Goal: Transaction & Acquisition: Purchase product/service

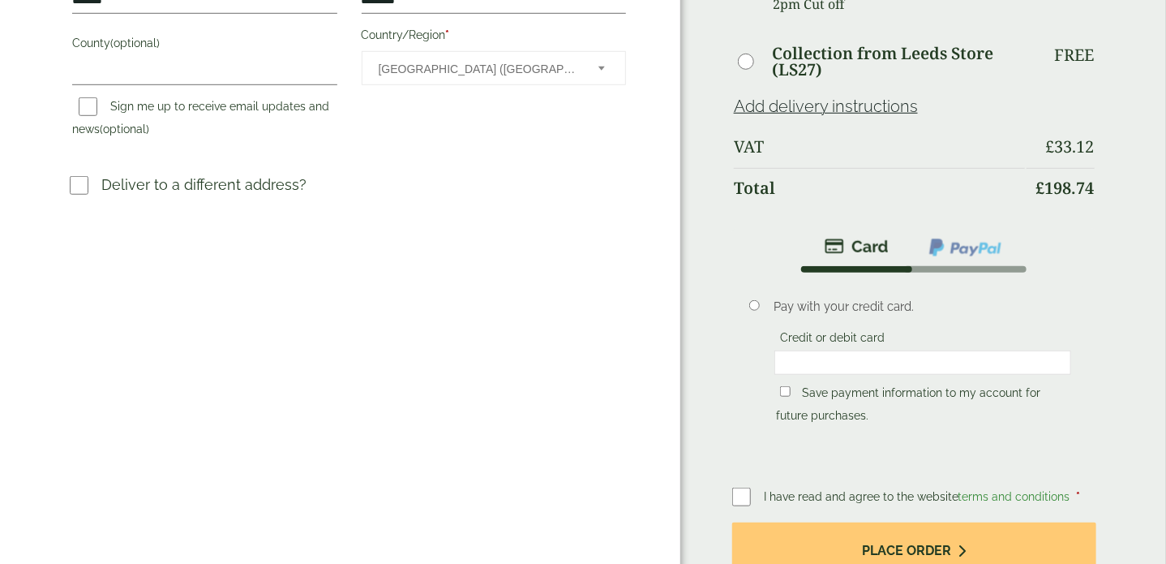
scroll to position [490, 0]
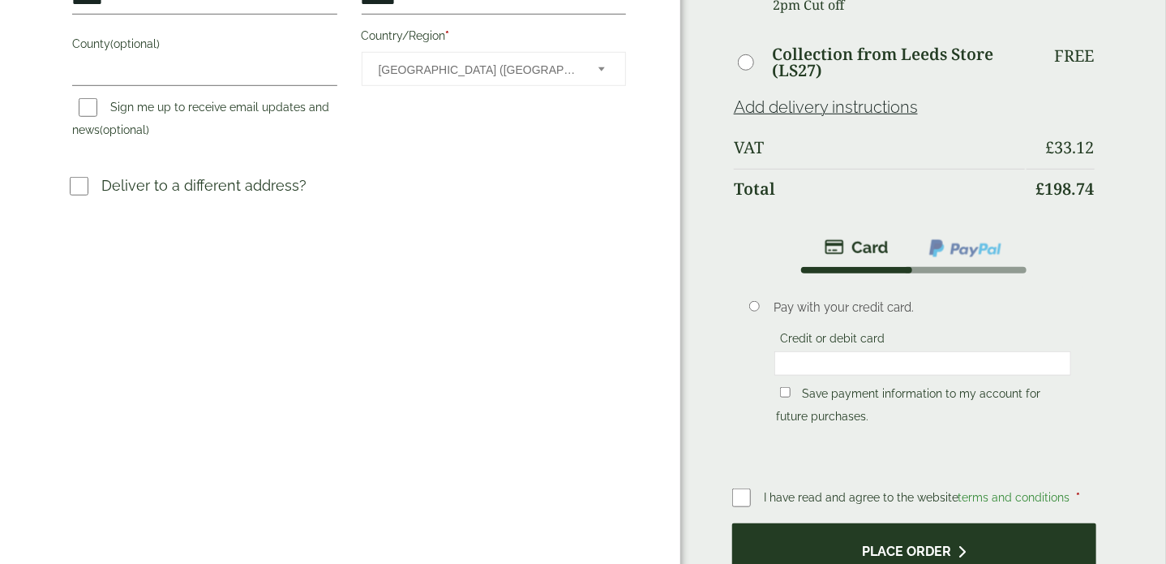
click at [891, 523] on button "Place order" at bounding box center [914, 549] width 364 height 53
click at [831, 523] on button "Place order" at bounding box center [914, 549] width 364 height 53
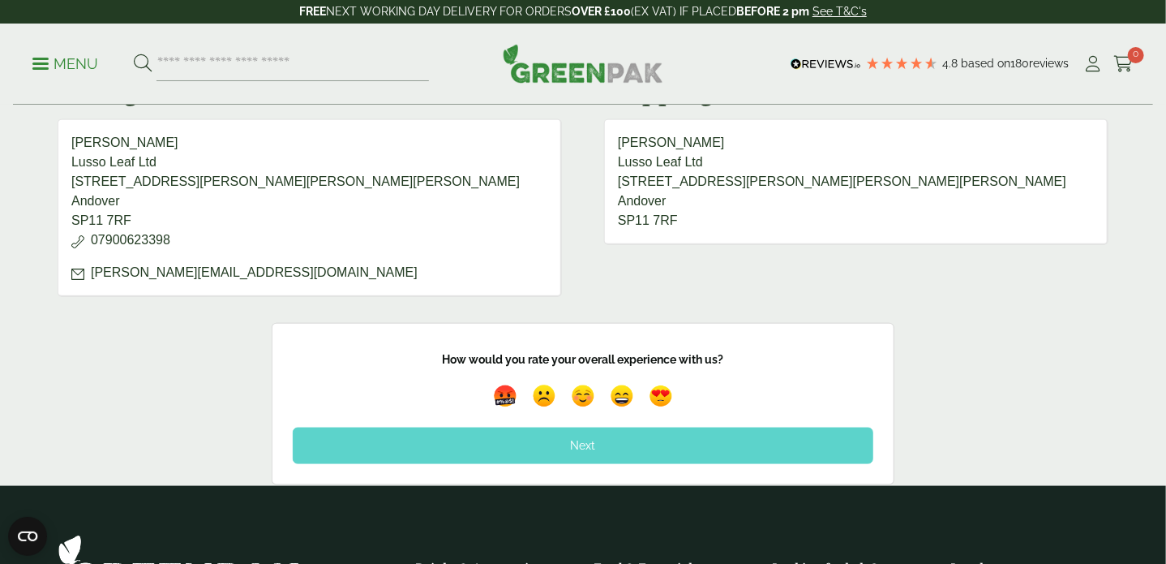
scroll to position [766, 0]
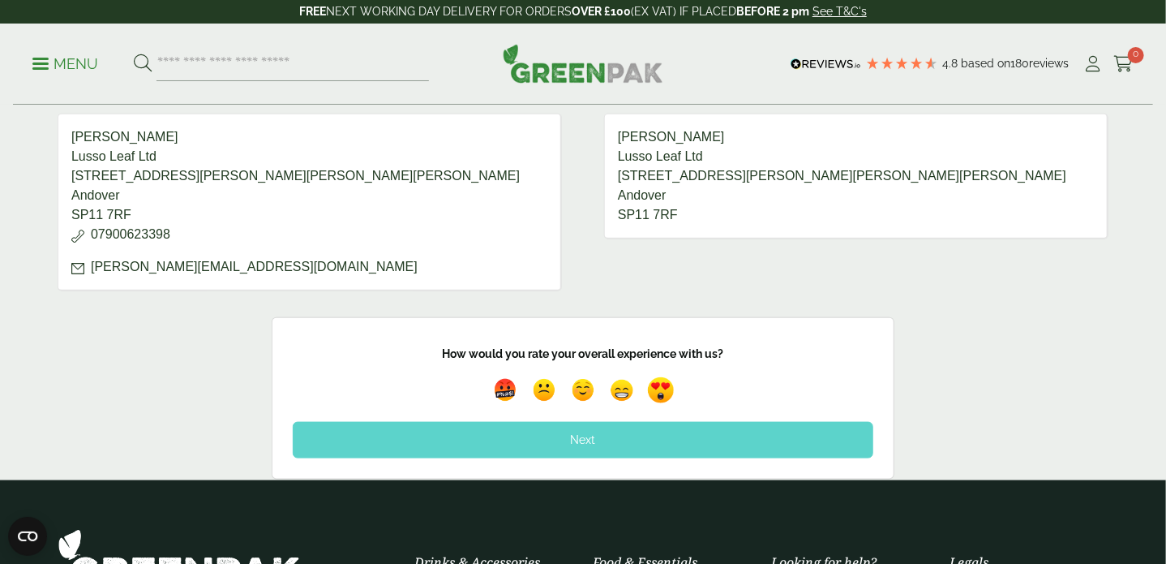
click at [667, 405] on img at bounding box center [660, 390] width 37 height 37
click at [660, 404] on img at bounding box center [661, 390] width 46 height 46
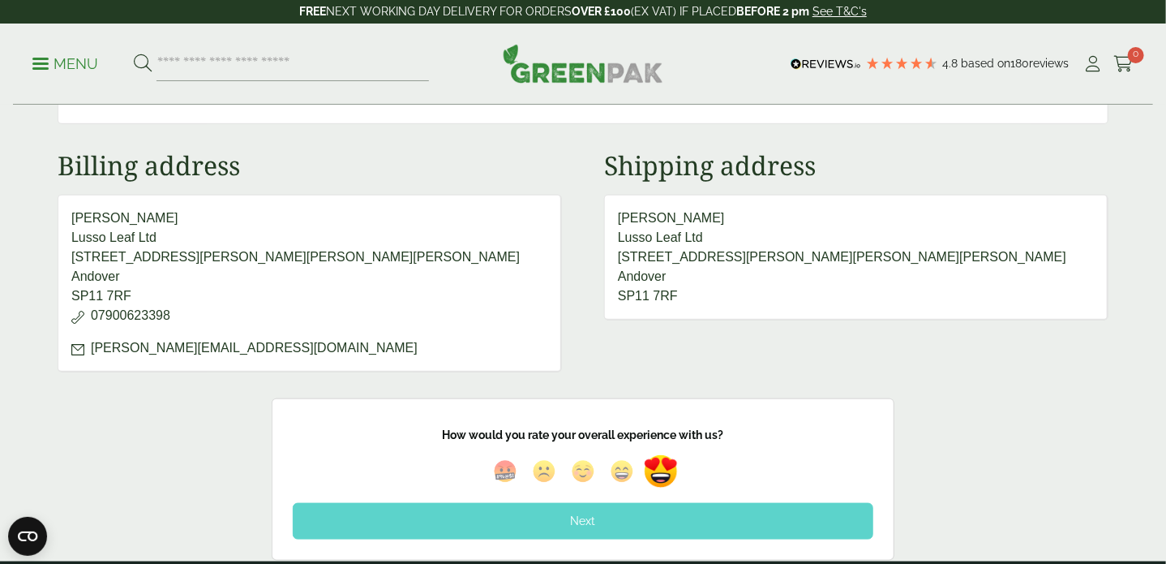
scroll to position [689, 0]
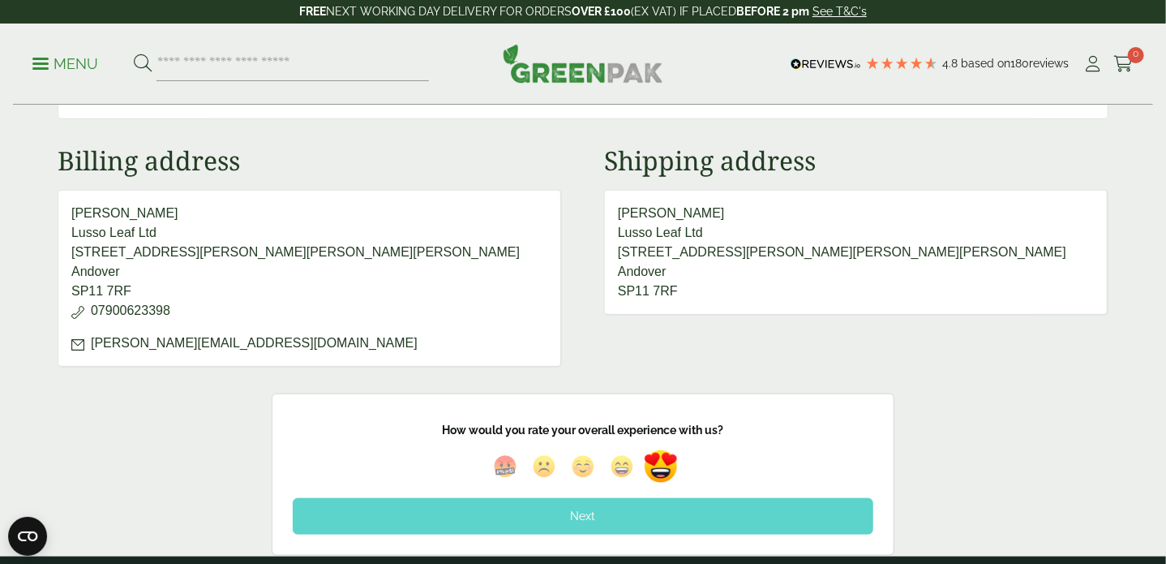
click at [619, 519] on div "Next" at bounding box center [583, 516] width 581 height 36
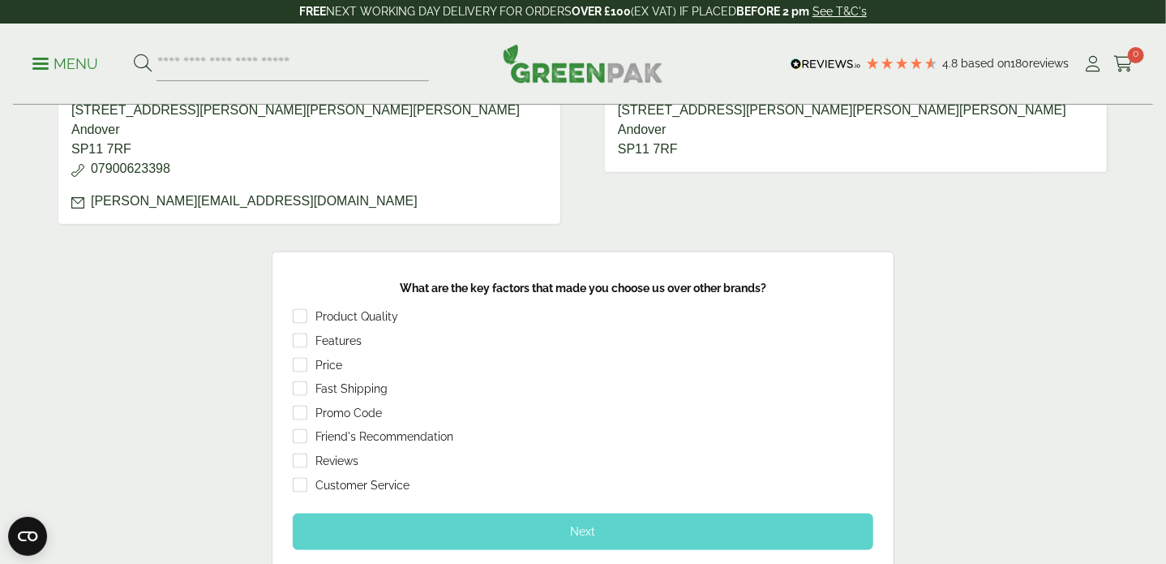
scroll to position [835, 0]
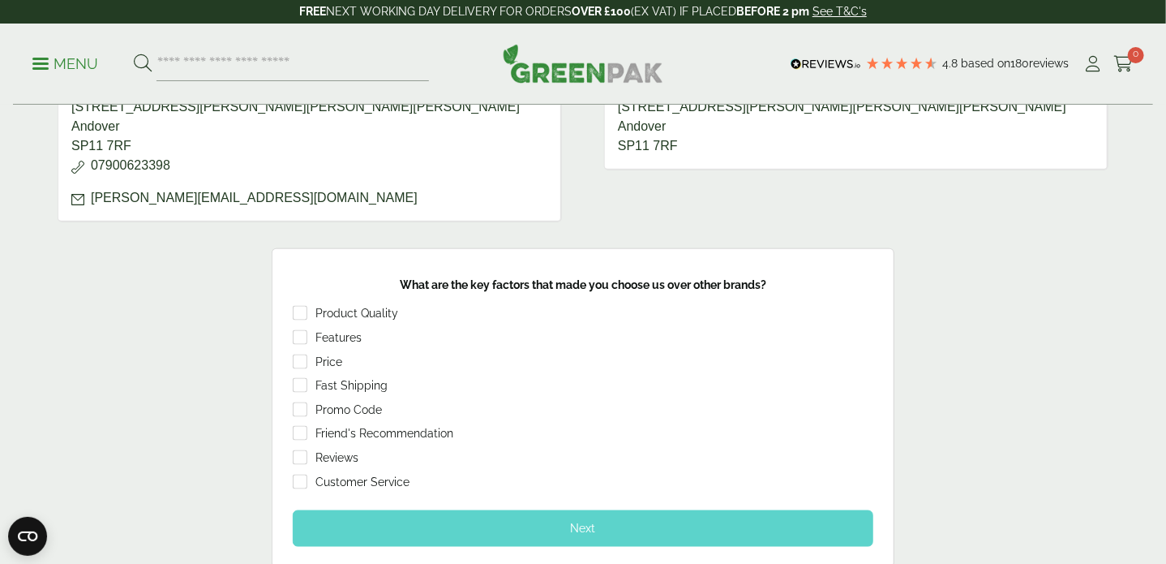
click at [417, 546] on div "Next" at bounding box center [583, 528] width 581 height 36
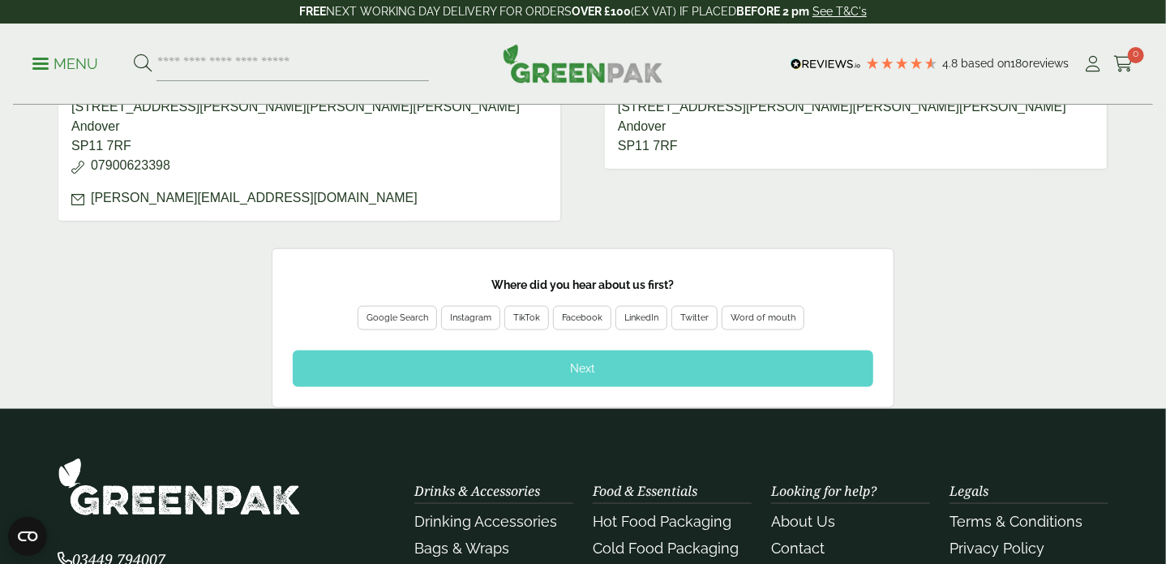
click at [419, 325] on div "Google Search" at bounding box center [398, 318] width 62 height 15
click at [431, 375] on div "Next" at bounding box center [583, 368] width 581 height 36
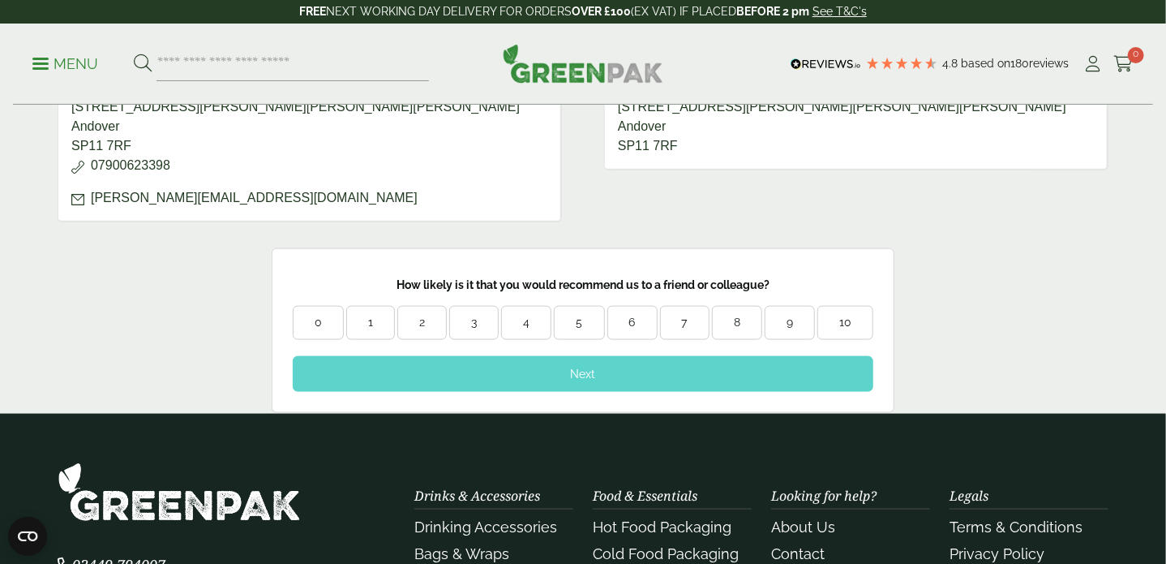
click at [852, 328] on div "10" at bounding box center [845, 323] width 54 height 16
click at [795, 385] on div "Next" at bounding box center [583, 374] width 581 height 36
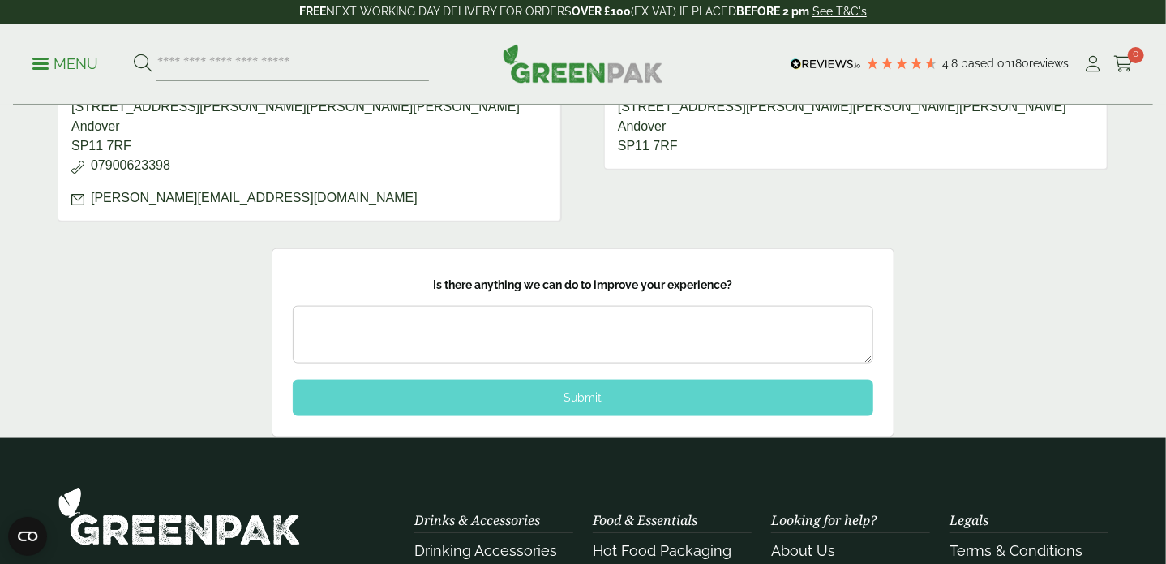
click at [594, 337] on textarea at bounding box center [583, 335] width 581 height 58
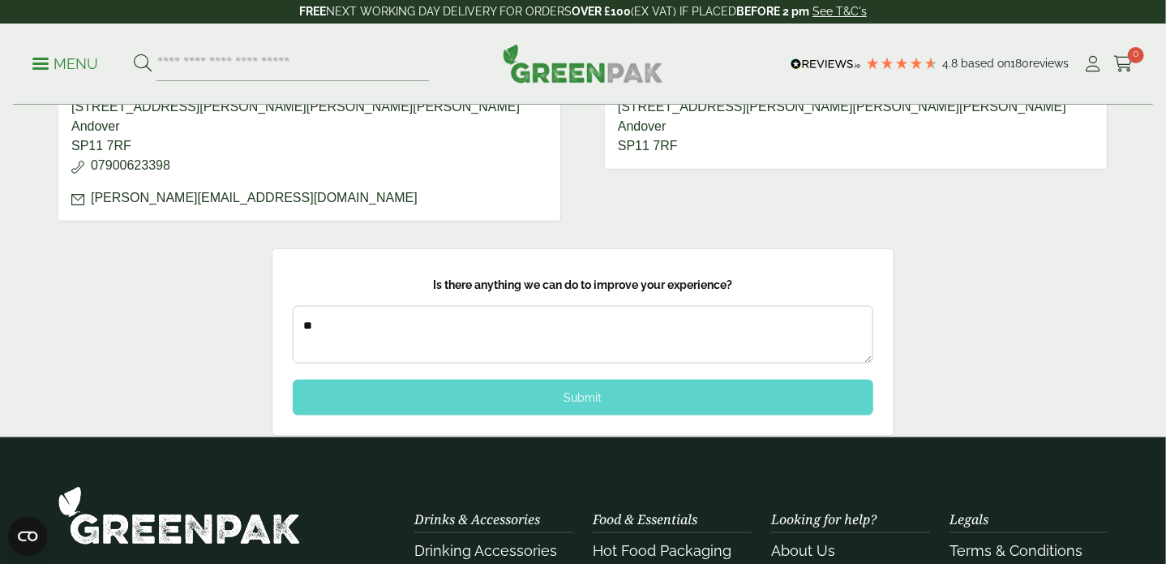
type textarea "**"
click at [604, 415] on div "Submit" at bounding box center [583, 398] width 581 height 36
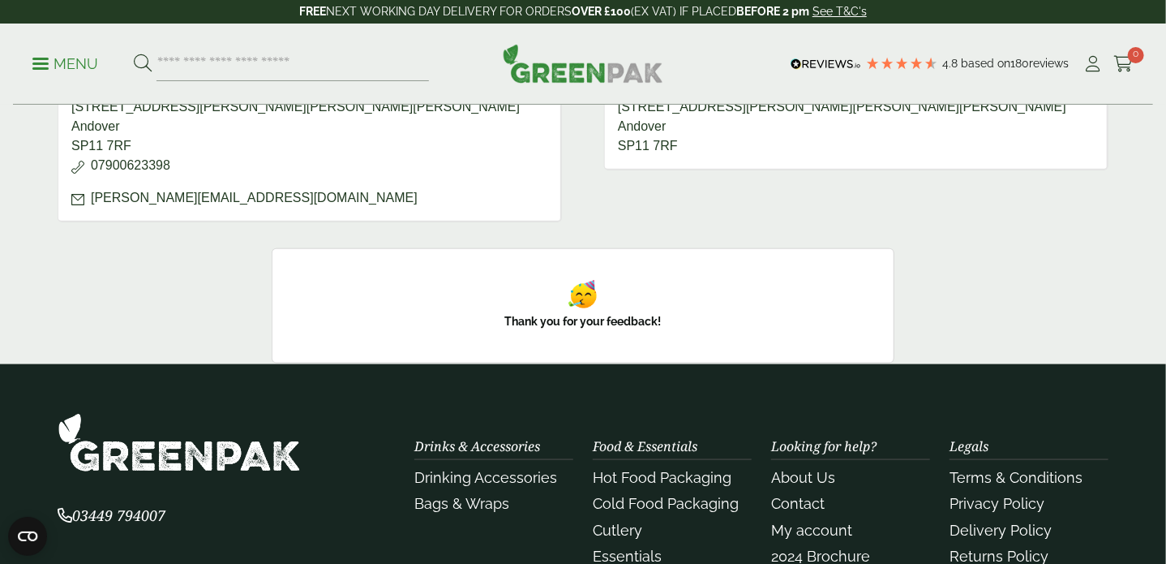
scroll to position [0, 0]
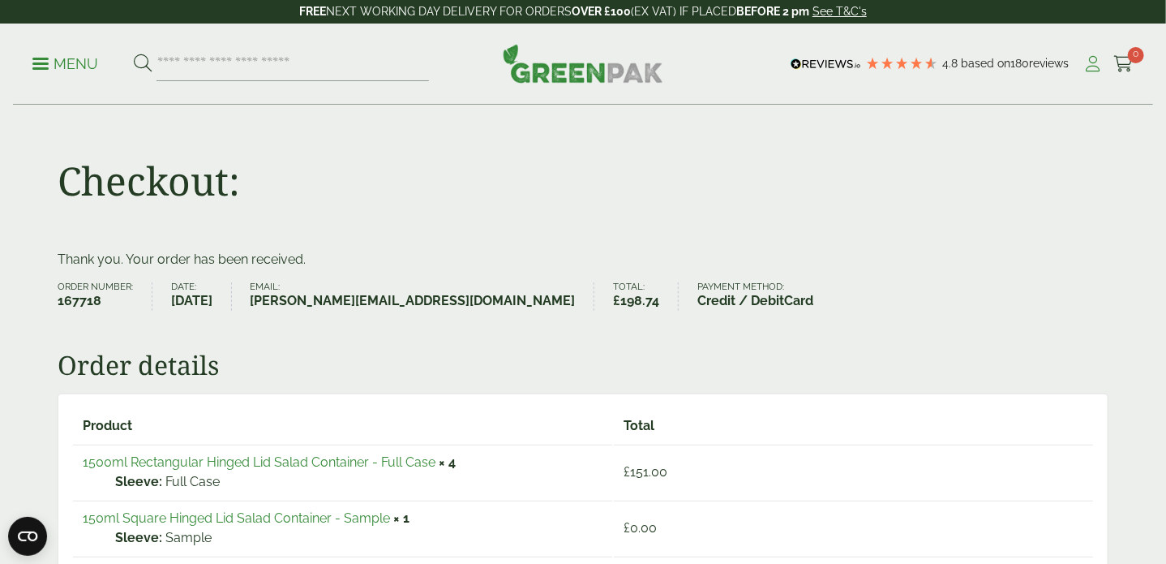
click at [1087, 68] on icon at bounding box center [1094, 64] width 20 height 16
